Goal: Browse casually

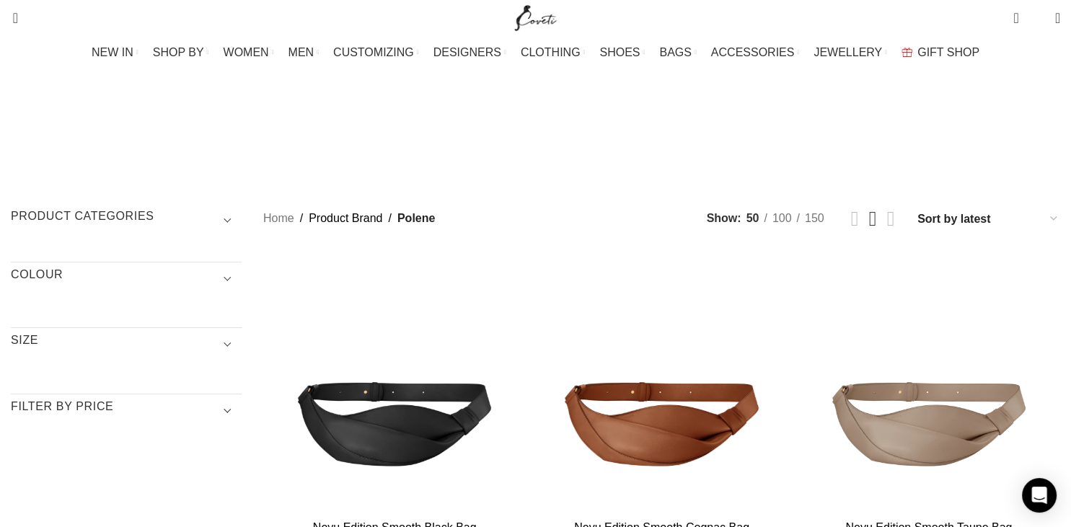
click at [235, 460] on span "Show sidebar" at bounding box center [535, 263] width 1071 height 527
click at [98, 415] on span "Show sidebar" at bounding box center [535, 263] width 1071 height 527
